Goal: Information Seeking & Learning: Learn about a topic

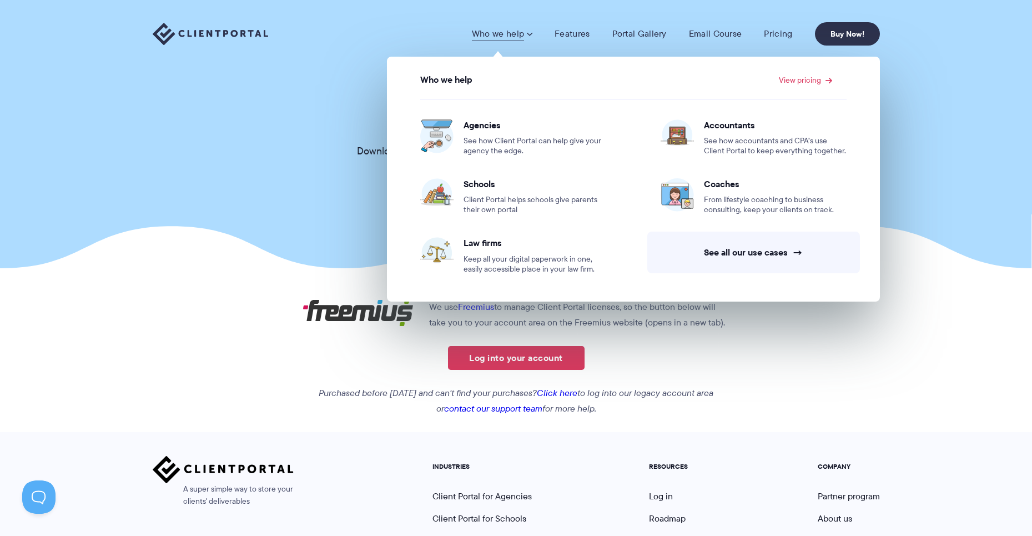
scroll to position [147, 0]
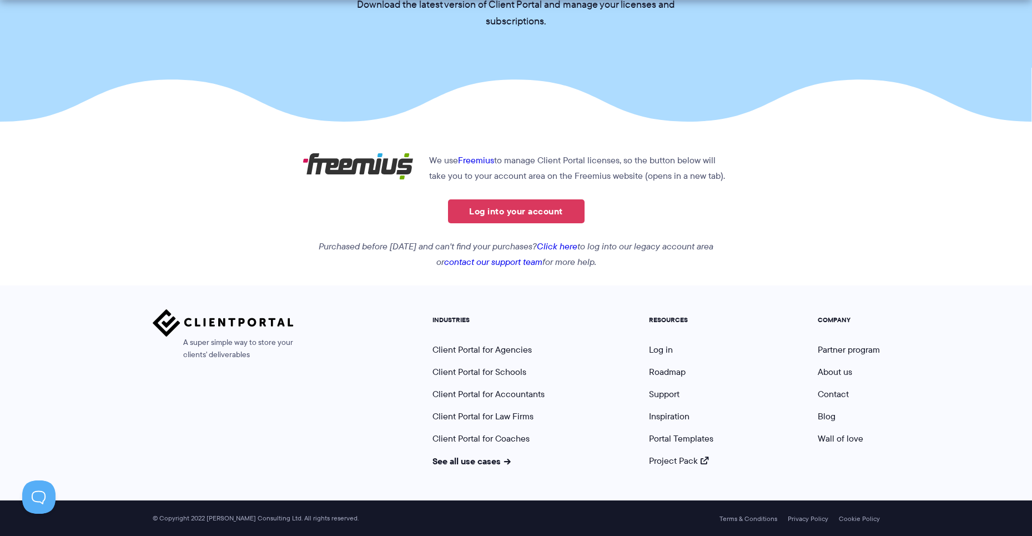
click at [660, 318] on h5 "RESOURCES" at bounding box center [681, 320] width 64 height 8
click at [662, 396] on link "Support" at bounding box center [664, 394] width 31 height 13
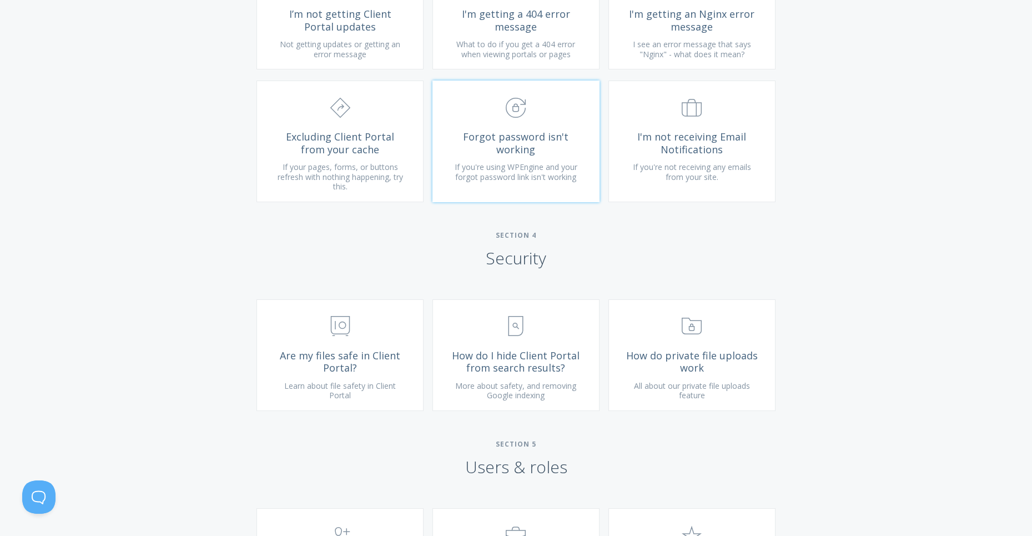
scroll to position [1290, 0]
click at [289, 242] on div "Type more than three characters to get results. See search results below. No se…" at bounding box center [516, 397] width 1032 height 2736
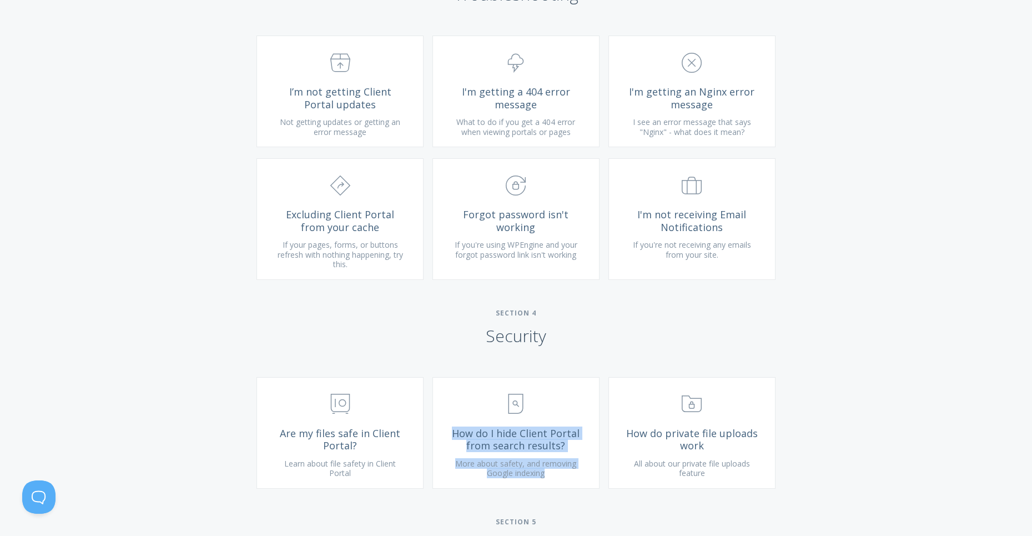
scroll to position [1197, 0]
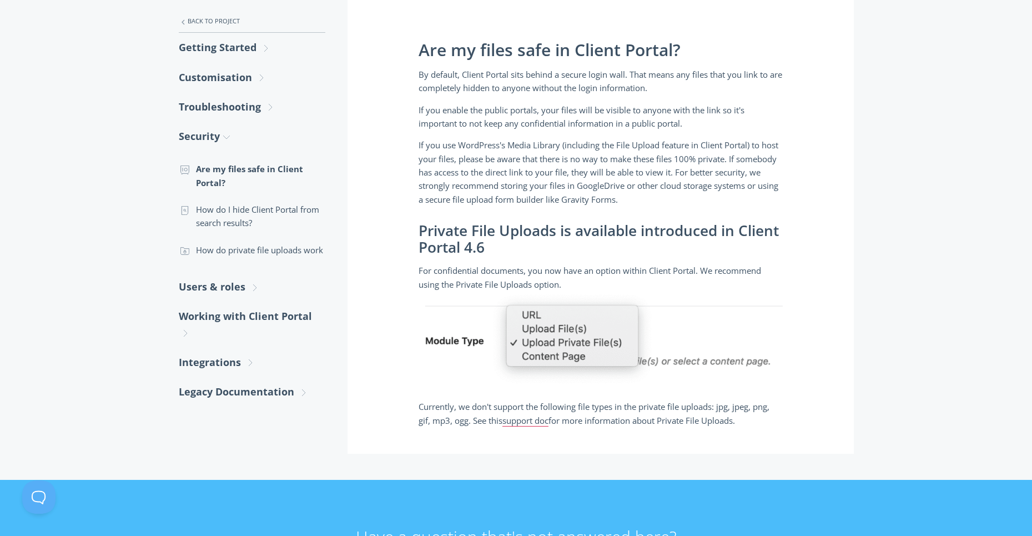
scroll to position [208, 0]
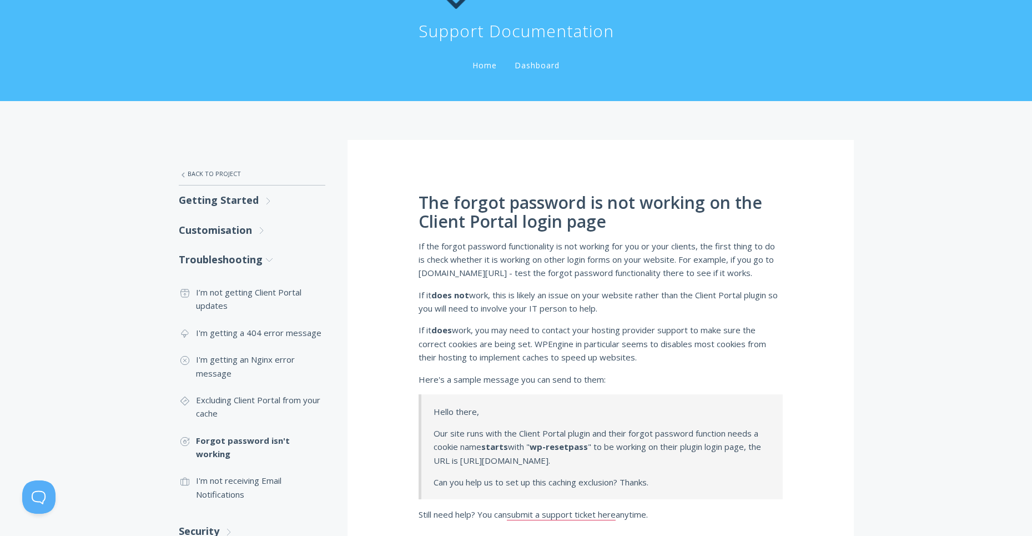
scroll to position [98, 0]
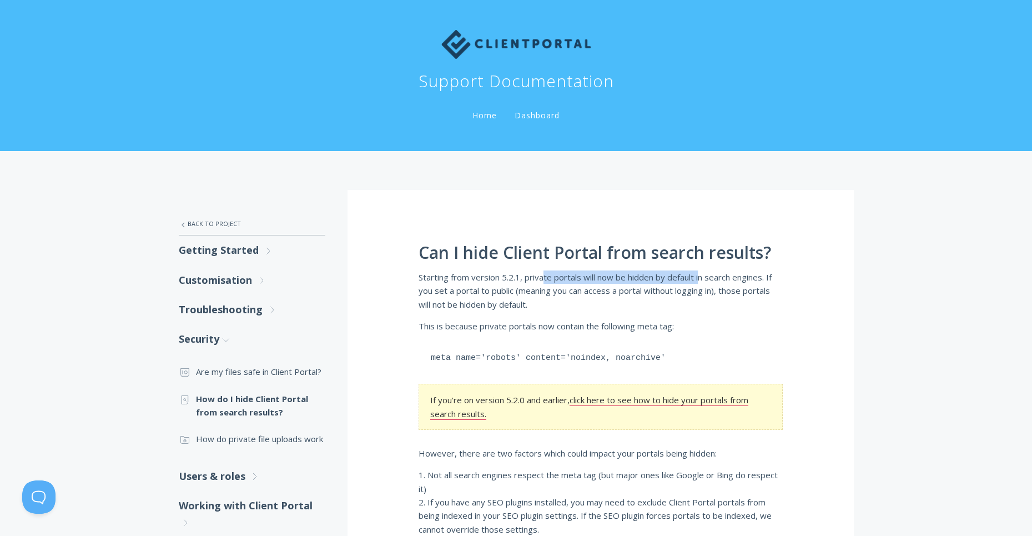
drag, startPoint x: 545, startPoint y: 279, endPoint x: 701, endPoint y: 282, distance: 155.5
click at [701, 282] on p "Starting from version 5.2.1, private portals will now be hidden by default in s…" at bounding box center [601, 290] width 364 height 41
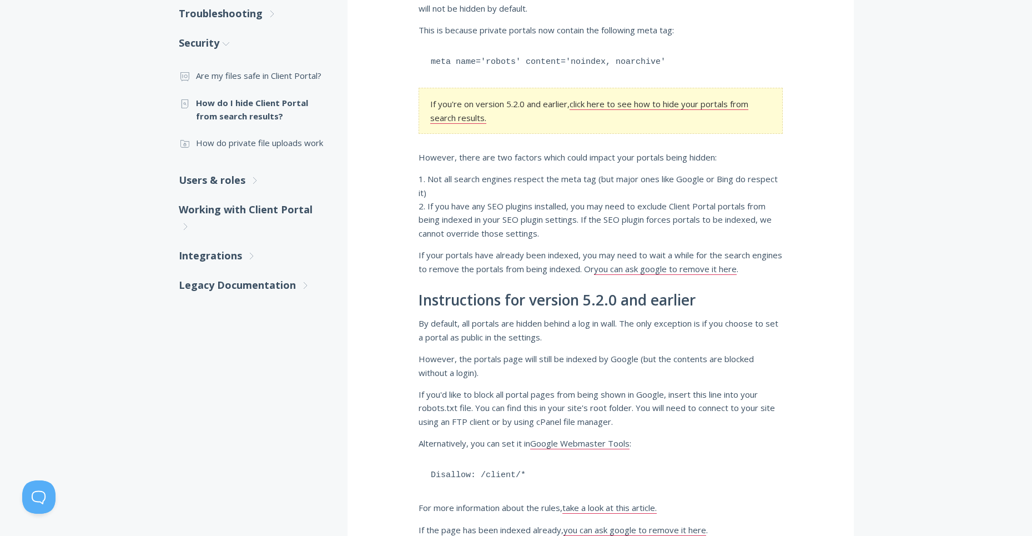
scroll to position [75, 0]
